Goal: Manage account settings

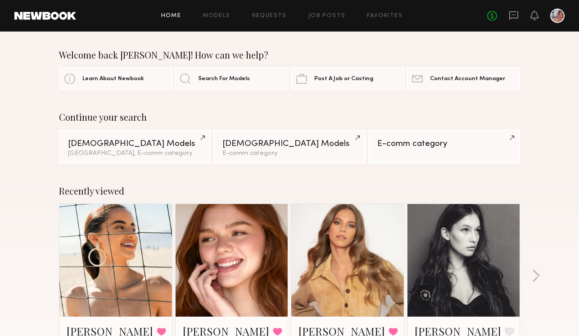
scroll to position [8, 0]
click at [548, 18] on div "No fees up to $5,000" at bounding box center [525, 16] width 77 height 14
click at [557, 17] on div at bounding box center [557, 16] width 14 height 14
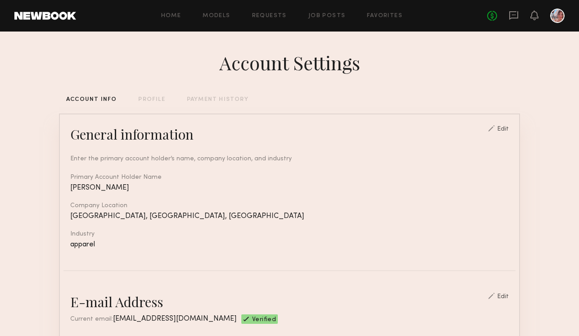
click at [507, 126] on div "Edit" at bounding box center [503, 129] width 12 height 6
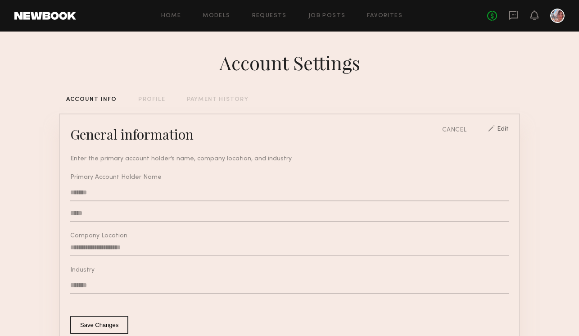
type input "**********"
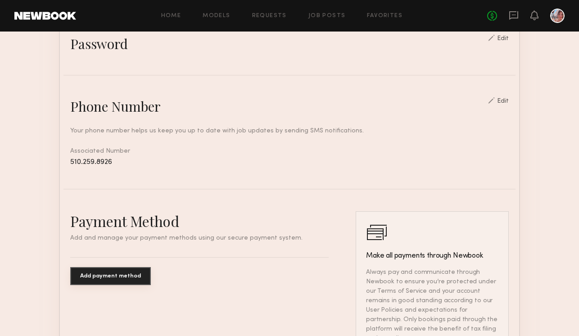
scroll to position [421, 0]
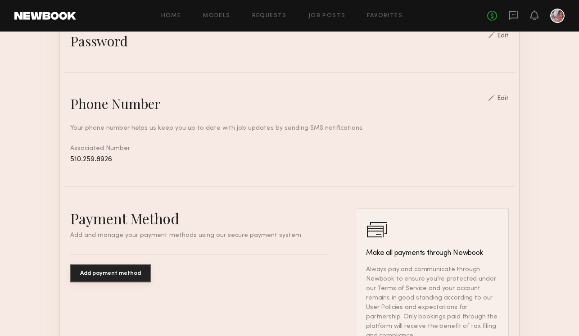
click at [121, 270] on button "Add payment method" at bounding box center [110, 273] width 81 height 18
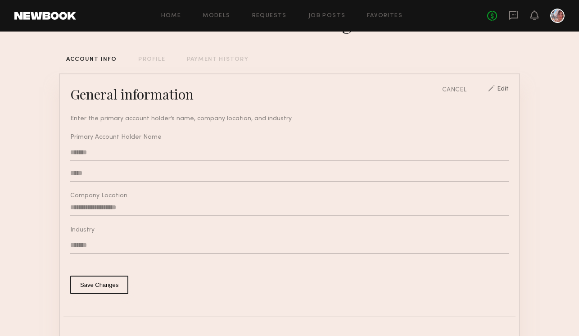
scroll to position [0, 0]
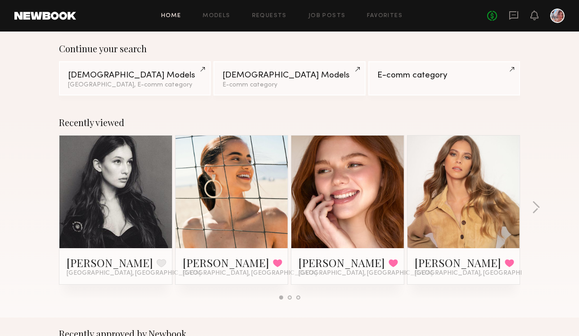
scroll to position [69, 0]
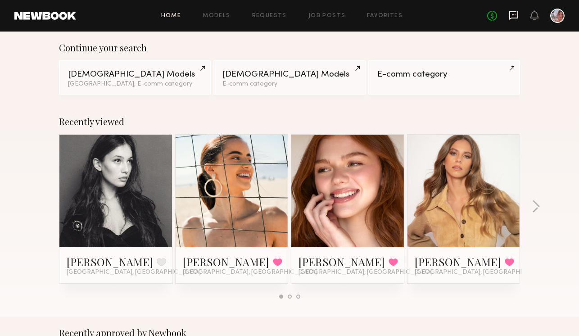
click at [510, 15] on icon at bounding box center [513, 15] width 10 height 10
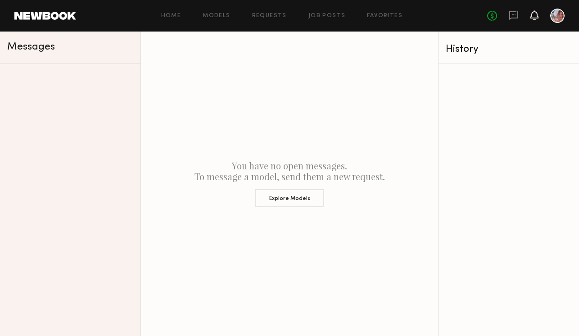
click at [536, 15] on icon at bounding box center [533, 15] width 7 height 6
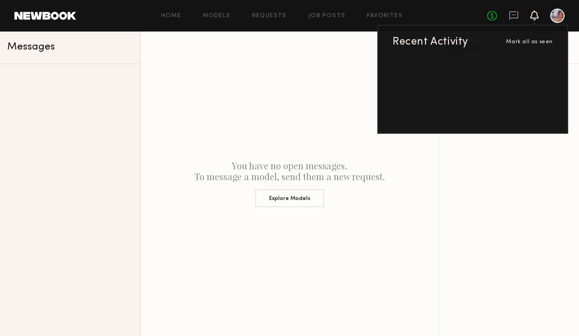
click at [554, 17] on div at bounding box center [557, 16] width 14 height 14
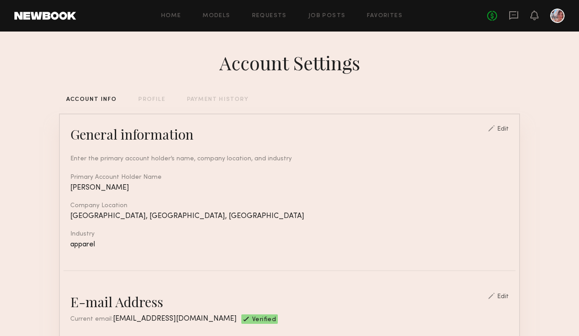
click at [146, 101] on div "PROFILE" at bounding box center [151, 100] width 27 height 6
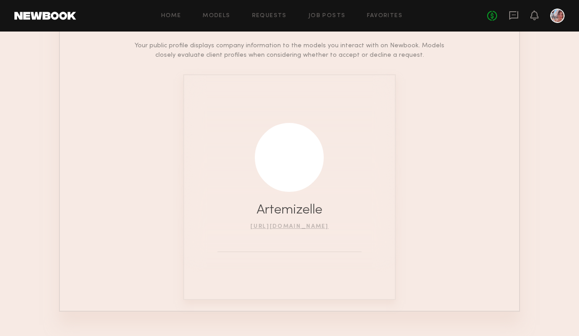
scroll to position [130, 0]
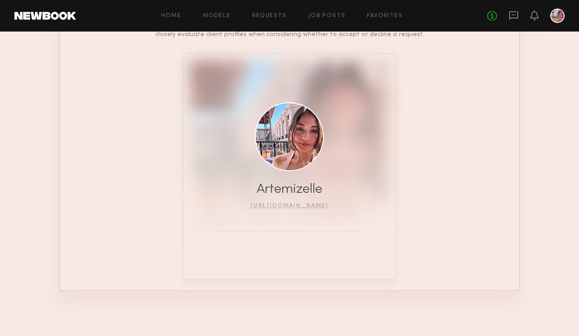
click at [285, 150] on div at bounding box center [289, 136] width 69 height 69
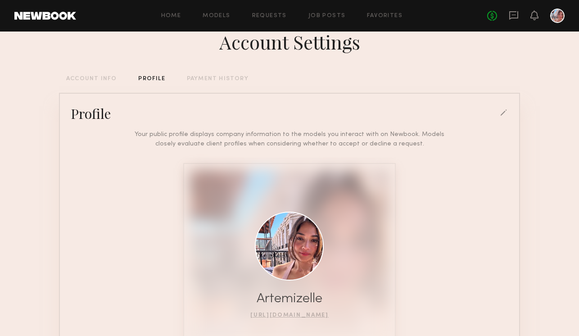
scroll to position [0, 0]
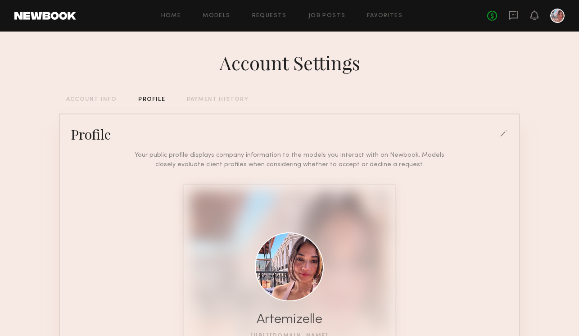
click at [556, 18] on div at bounding box center [557, 16] width 14 height 14
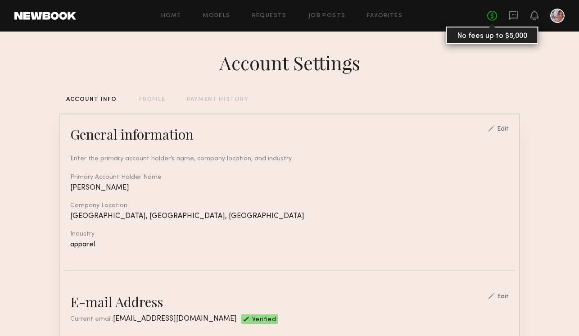
click at [493, 17] on link "No fees up to $5,000" at bounding box center [492, 16] width 10 height 10
